Goal: Information Seeking & Learning: Learn about a topic

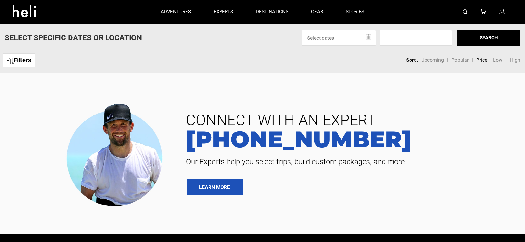
type input "Bike"
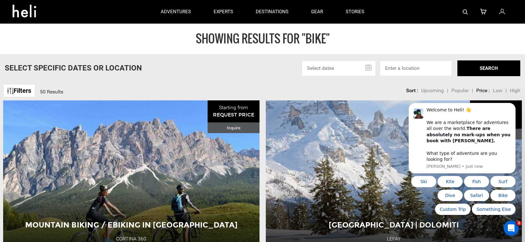
scroll to position [3, 0]
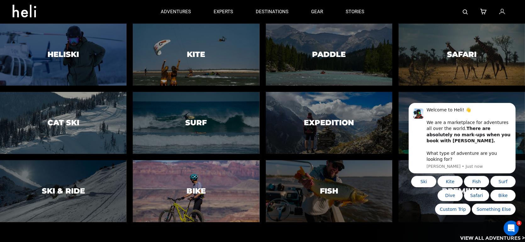
click at [199, 185] on div at bounding box center [196, 191] width 129 height 63
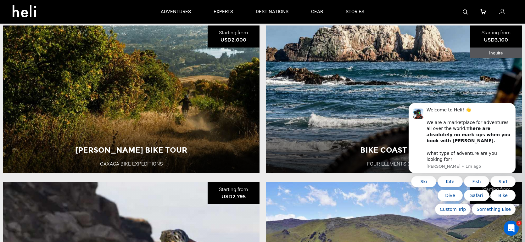
scroll to position [394, 0]
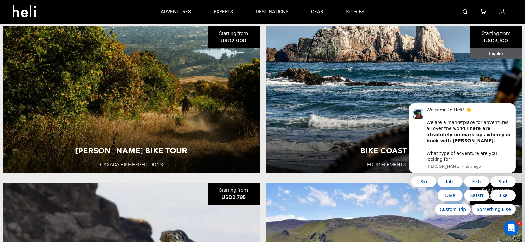
type input "Bike"
